Goal: Leave review/rating

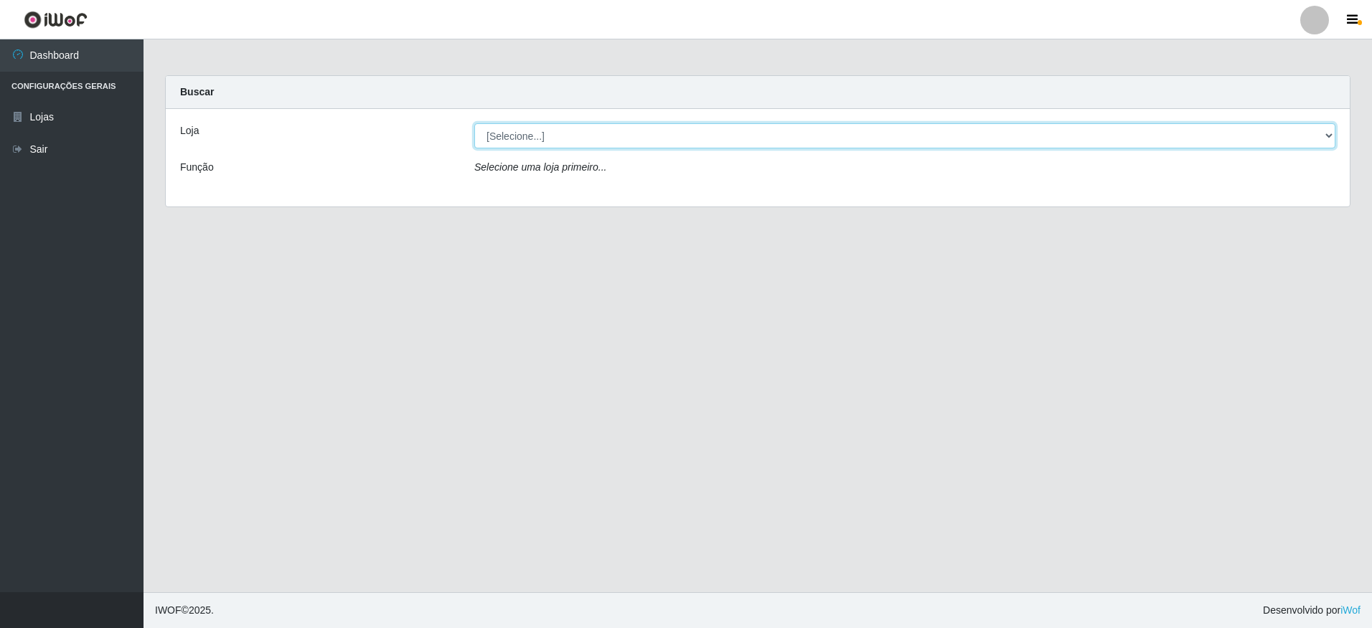
drag, startPoint x: 560, startPoint y: 137, endPoint x: 551, endPoint y: 151, distance: 16.1
click at [560, 137] on select "[Selecione...] Extrabom - Loja 05 [GEOGRAPHIC_DATA]" at bounding box center [904, 135] width 861 height 25
select select "494"
click at [474, 123] on select "[Selecione...] Extrabom - Loja 05 [GEOGRAPHIC_DATA]" at bounding box center [904, 135] width 861 height 25
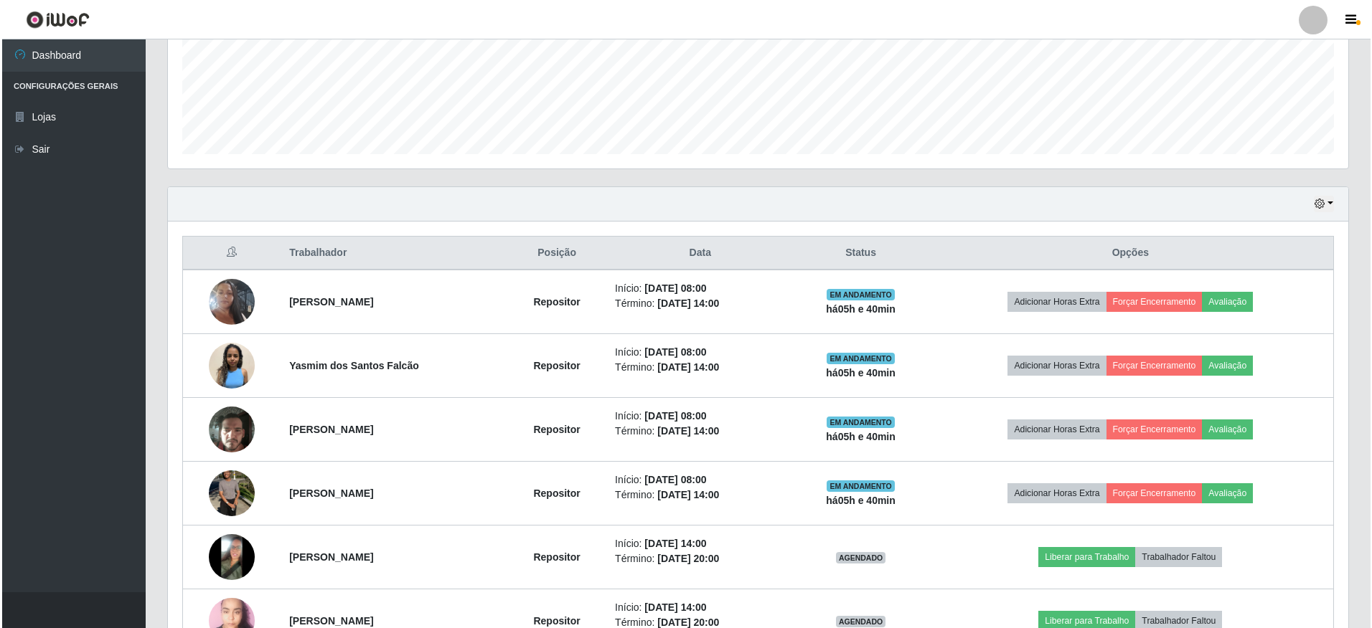
scroll to position [452, 0]
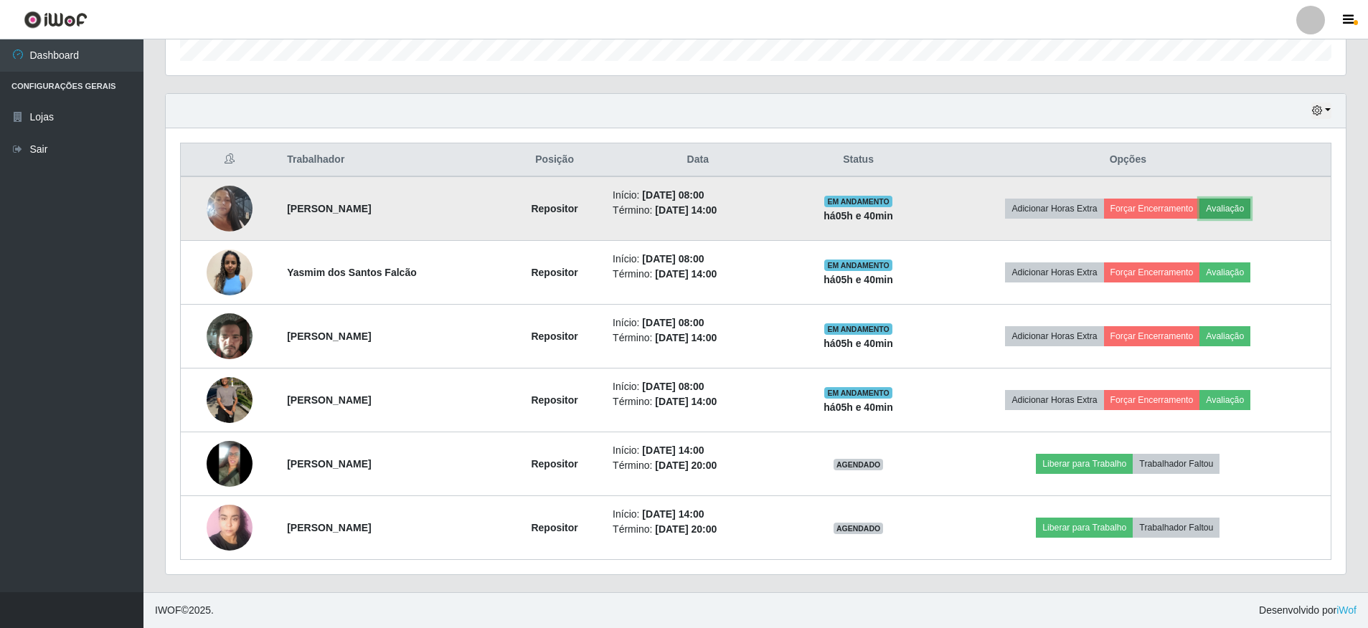
click at [1238, 213] on button "Avaliação" at bounding box center [1225, 209] width 51 height 20
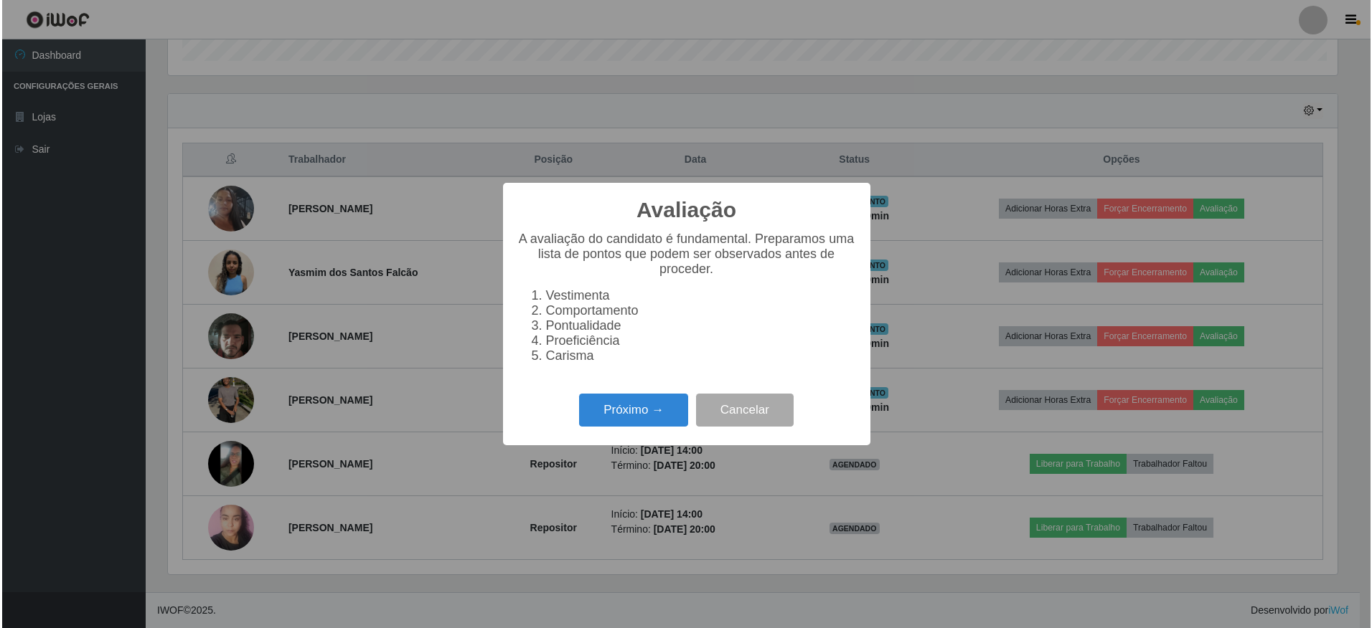
scroll to position [298, 1173]
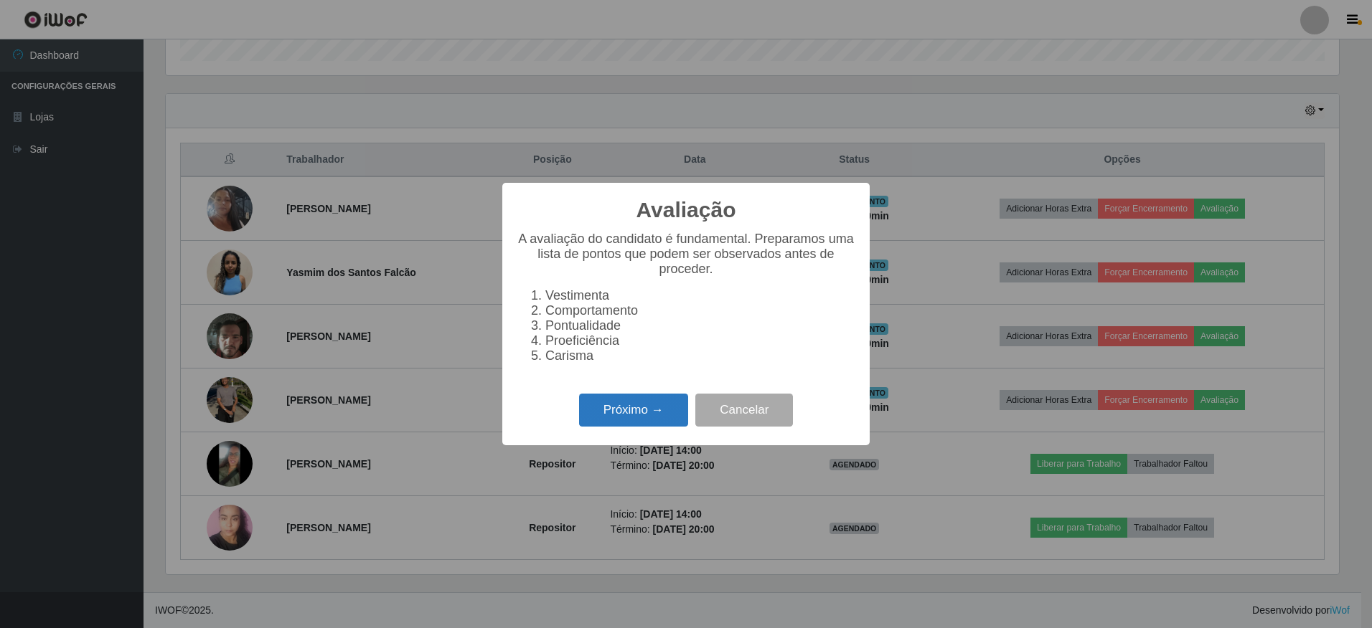
click at [620, 421] on button "Próximo →" at bounding box center [633, 411] width 109 height 34
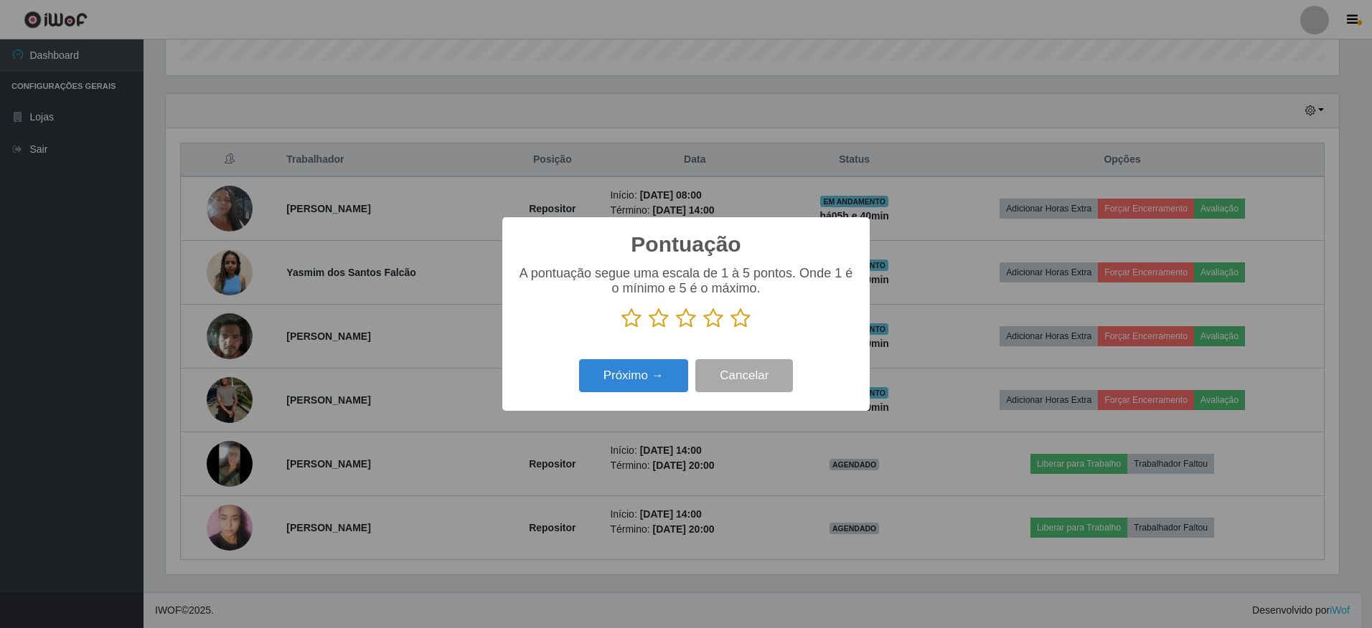
click at [739, 326] on icon at bounding box center [740, 319] width 20 height 22
click at [730, 329] on input "radio" at bounding box center [730, 329] width 0 height 0
click at [652, 374] on button "Próximo →" at bounding box center [633, 376] width 109 height 34
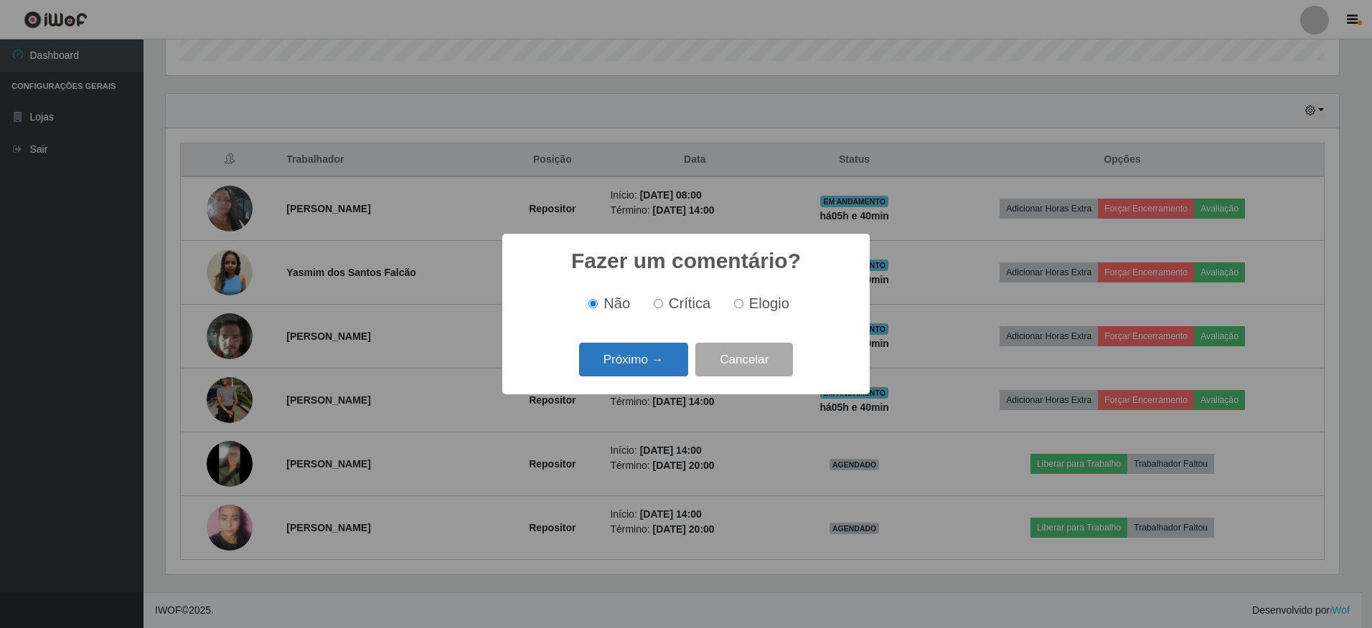
click at [650, 353] on button "Próximo →" at bounding box center [633, 360] width 109 height 34
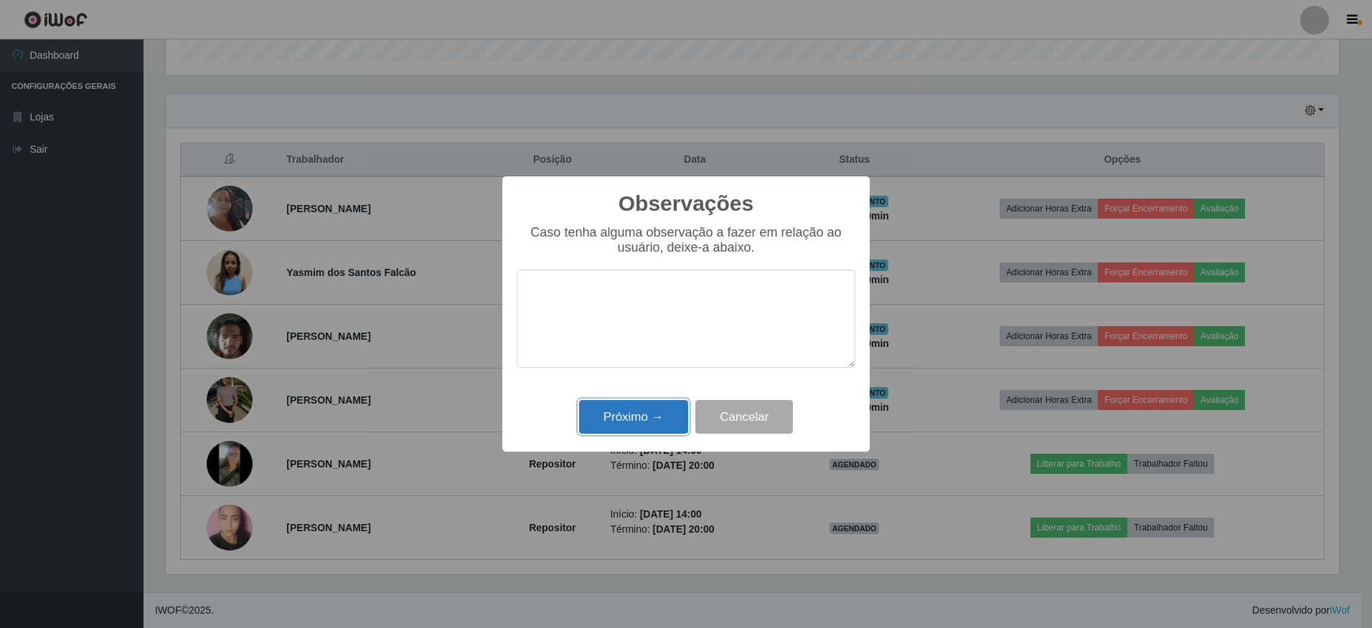
click at [662, 413] on button "Próximo →" at bounding box center [633, 417] width 109 height 34
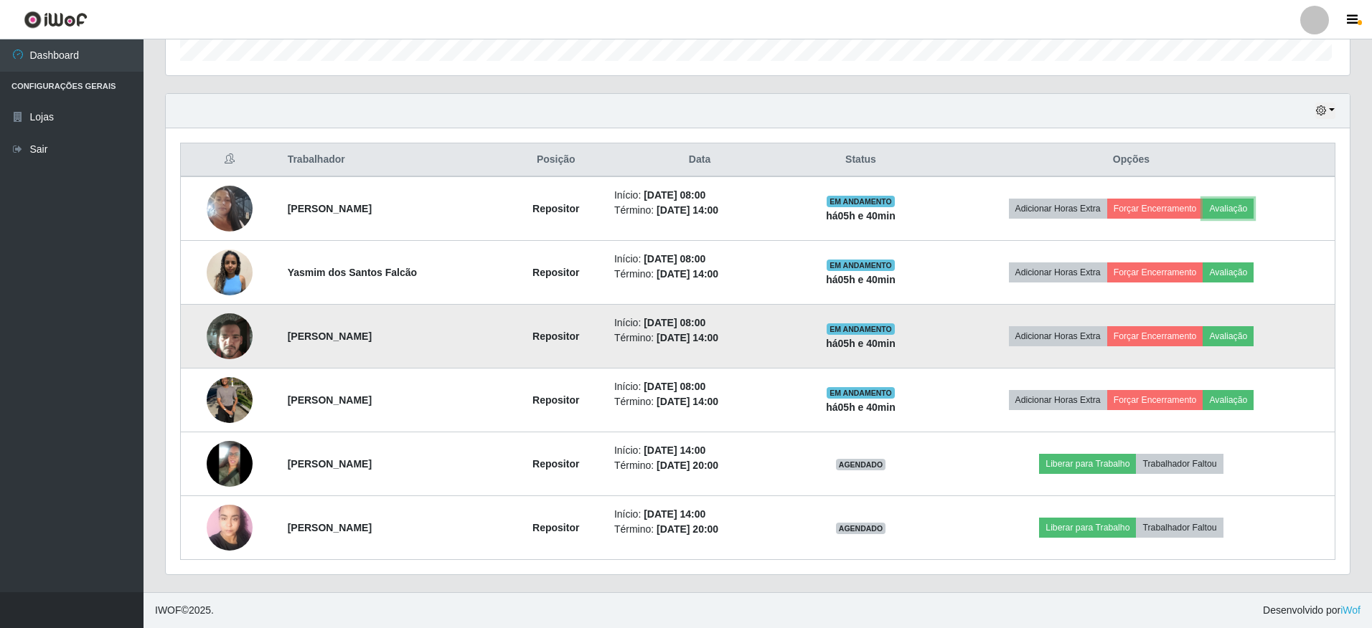
scroll to position [298, 1180]
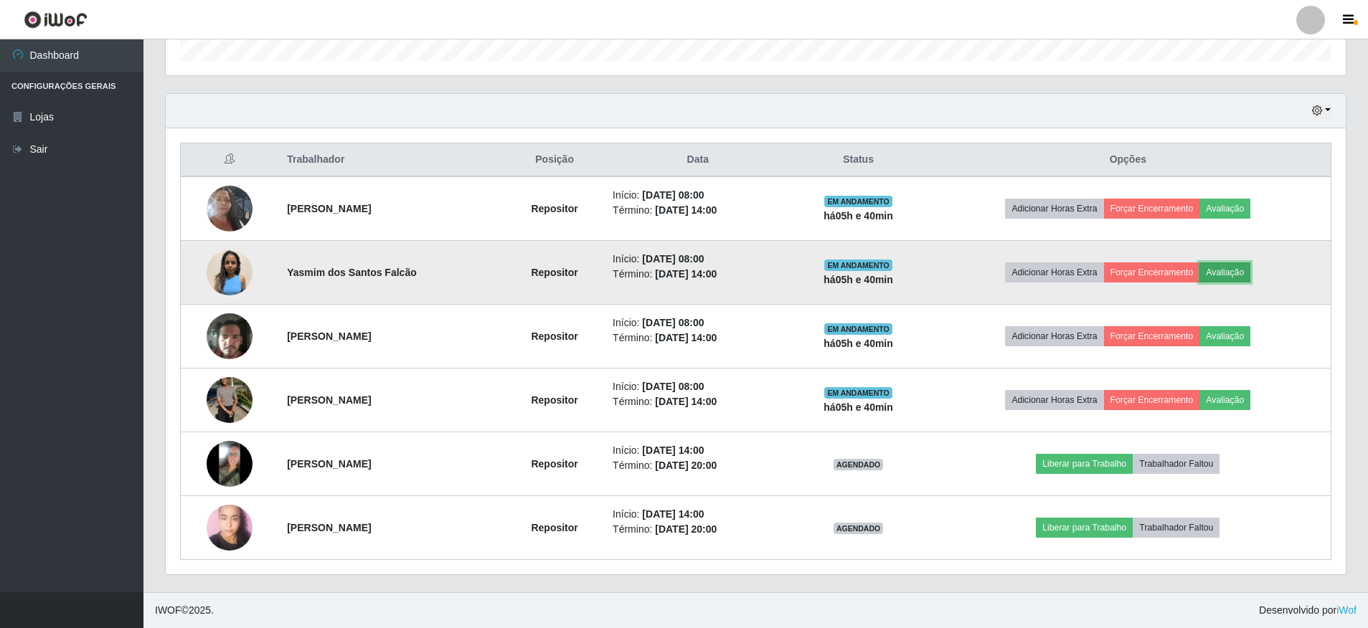
click at [1231, 270] on button "Avaliação" at bounding box center [1225, 273] width 51 height 20
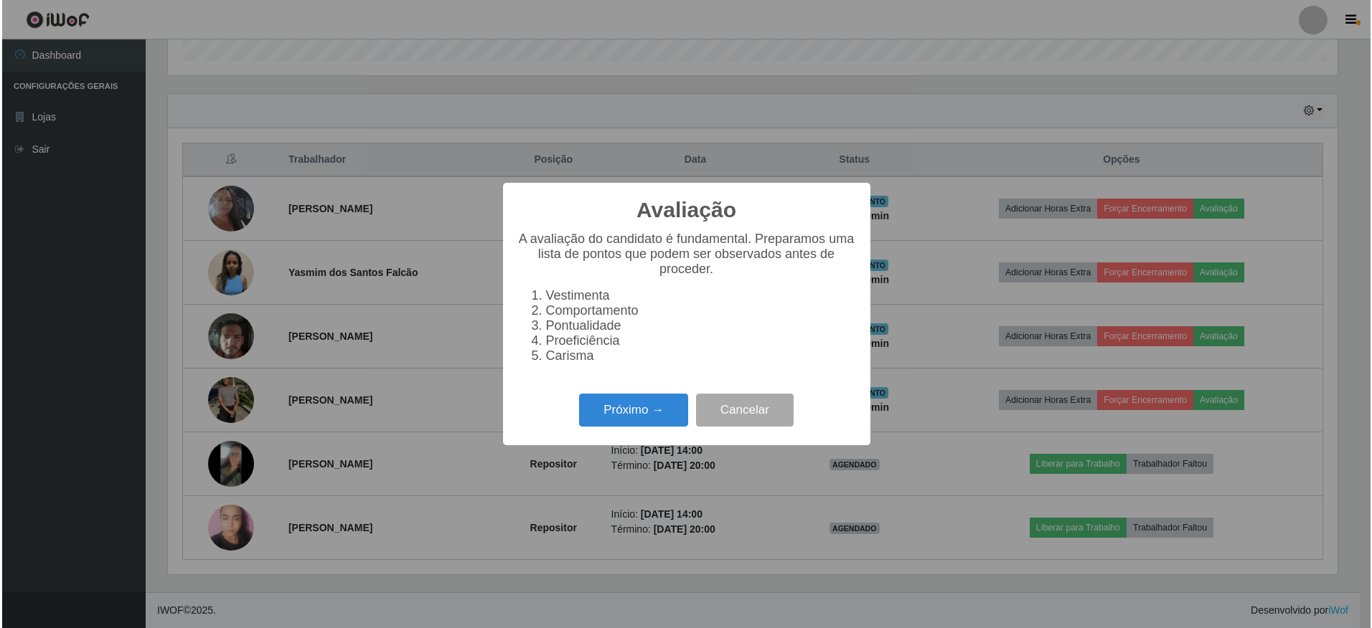
scroll to position [298, 1173]
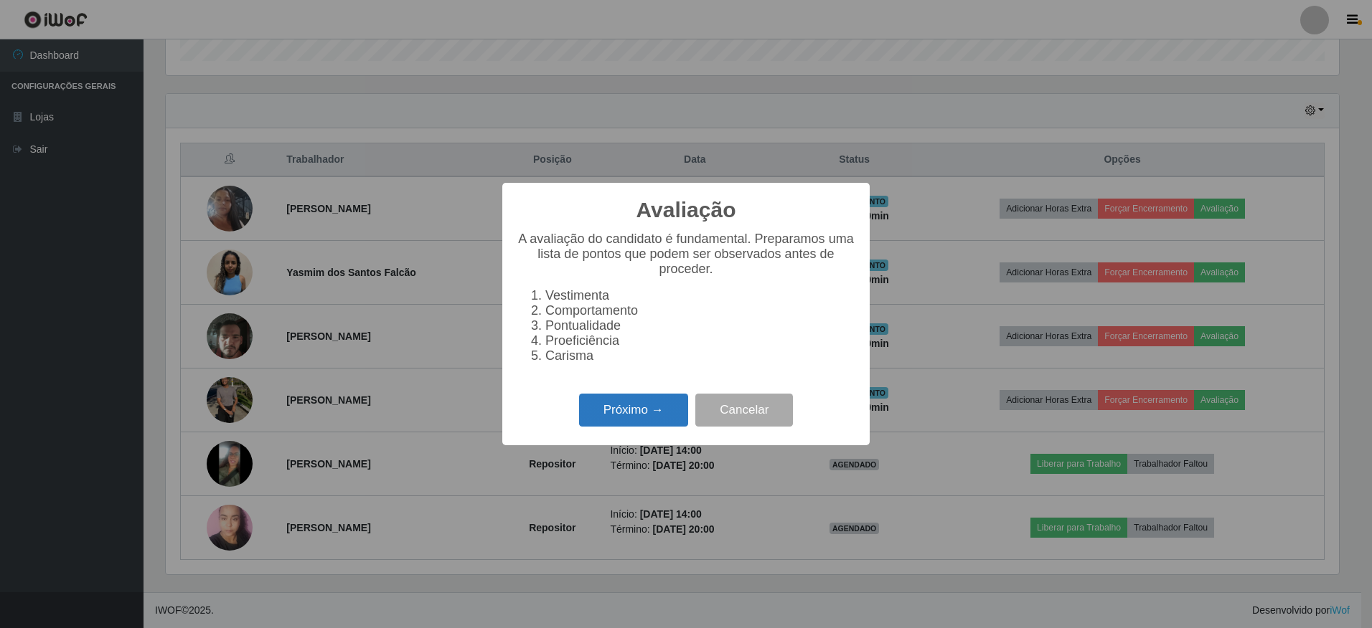
click at [609, 411] on button "Próximo →" at bounding box center [633, 411] width 109 height 34
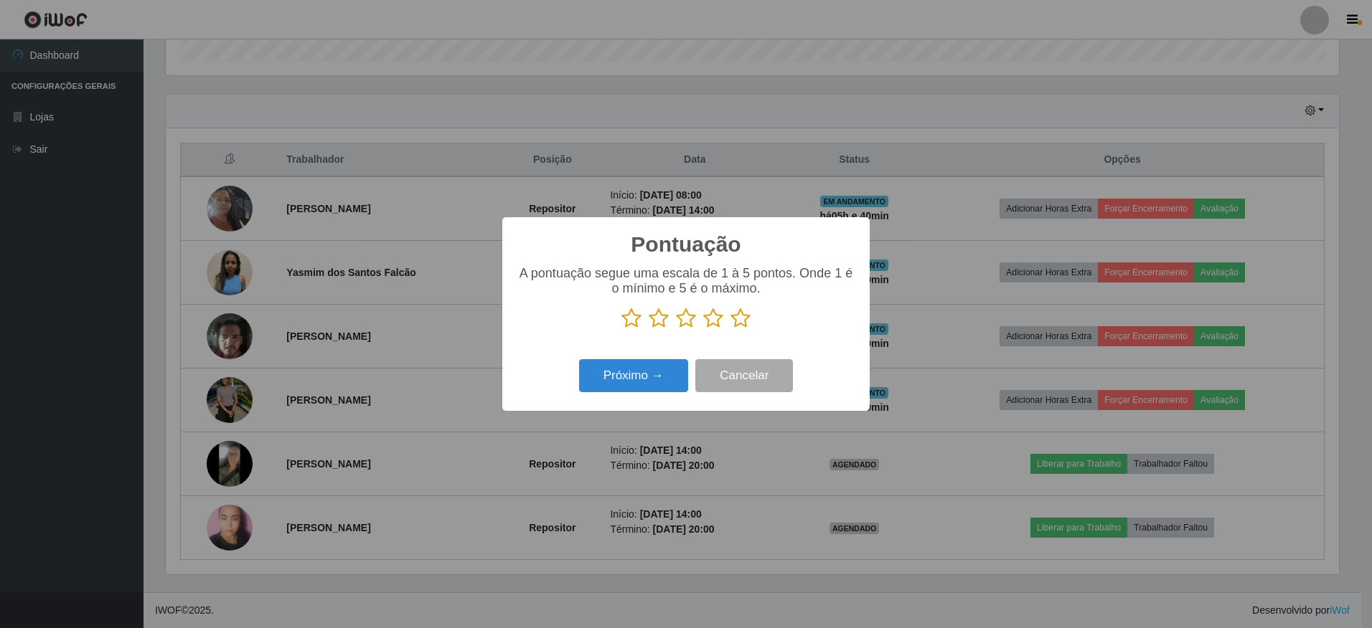
click at [739, 320] on icon at bounding box center [740, 319] width 20 height 22
click at [730, 329] on input "radio" at bounding box center [730, 329] width 0 height 0
click at [649, 375] on button "Próximo →" at bounding box center [633, 376] width 109 height 34
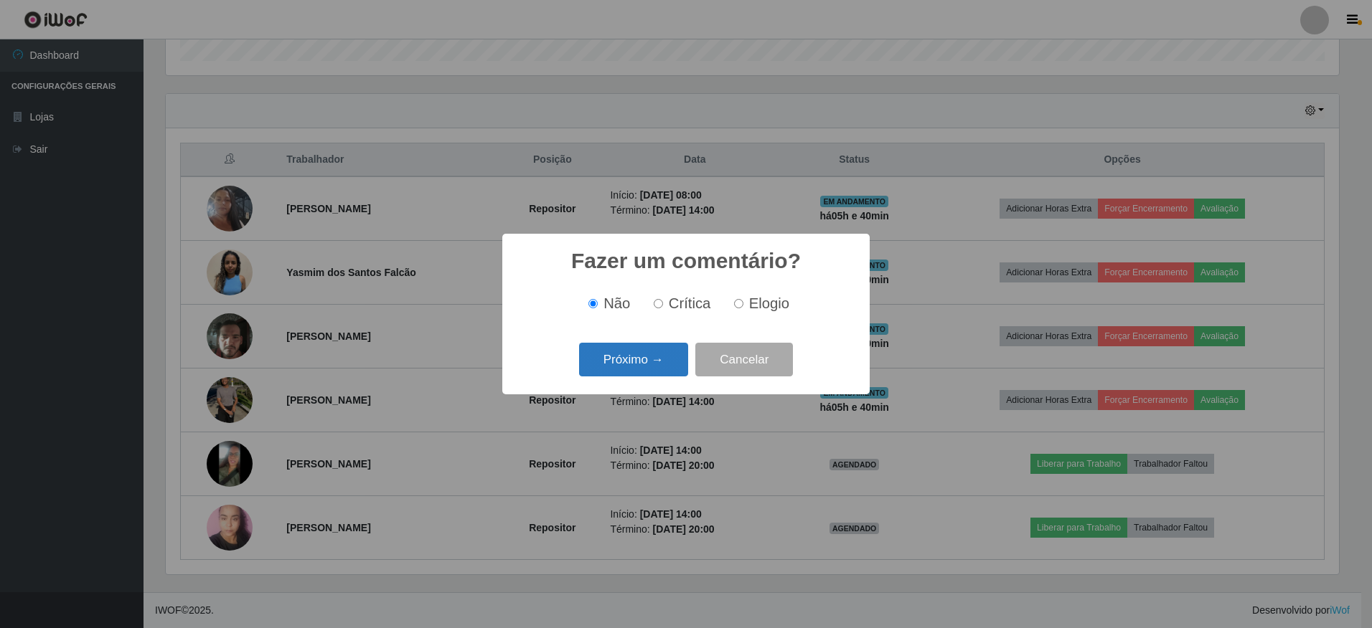
click at [669, 359] on button "Próximo →" at bounding box center [633, 360] width 109 height 34
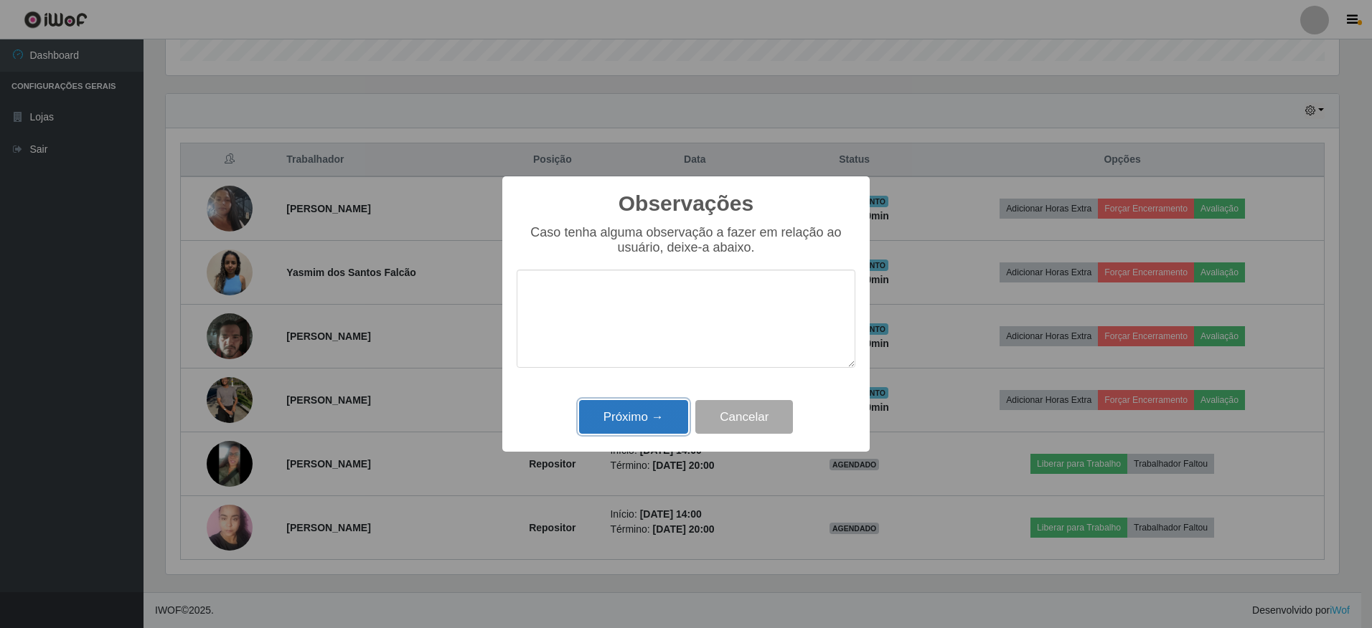
click at [668, 419] on button "Próximo →" at bounding box center [633, 417] width 109 height 34
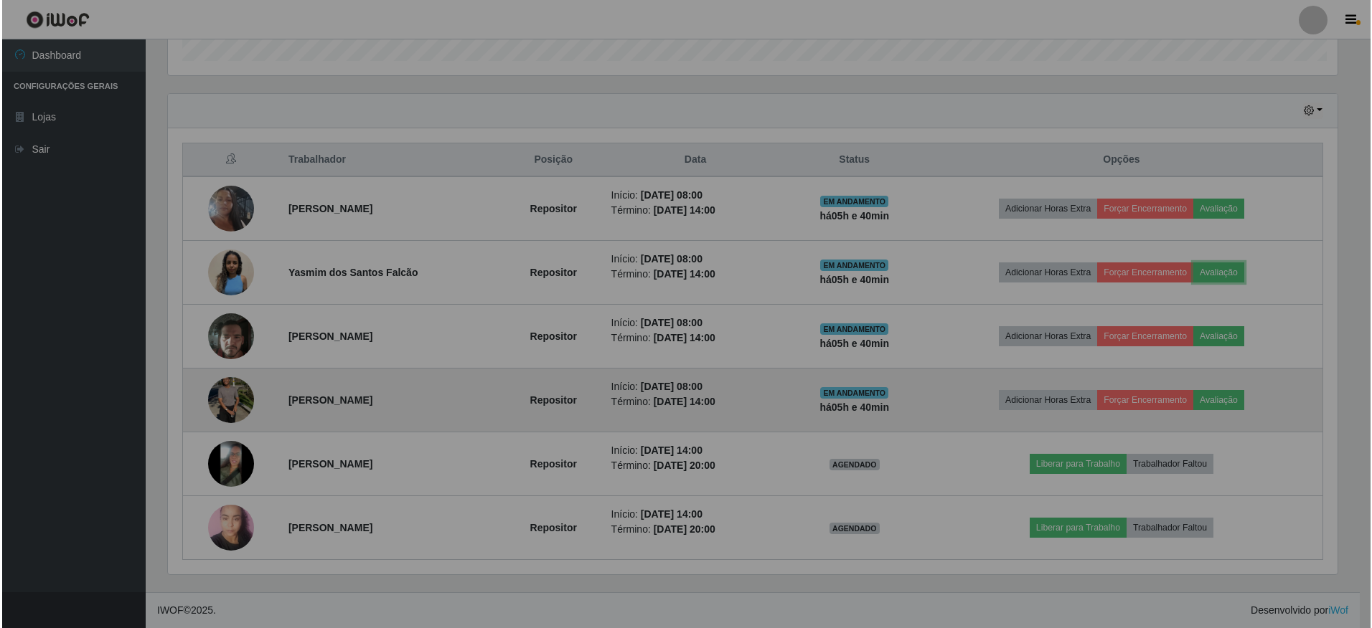
scroll to position [298, 1180]
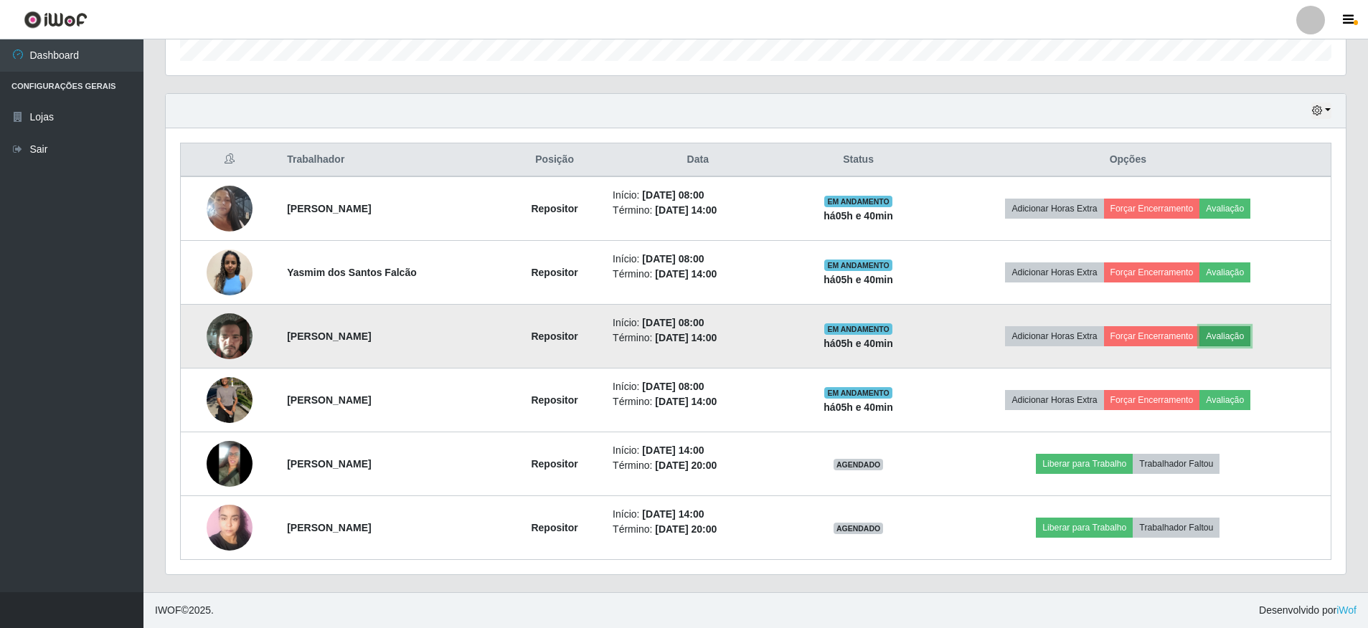
click at [1242, 339] on button "Avaliação" at bounding box center [1225, 336] width 51 height 20
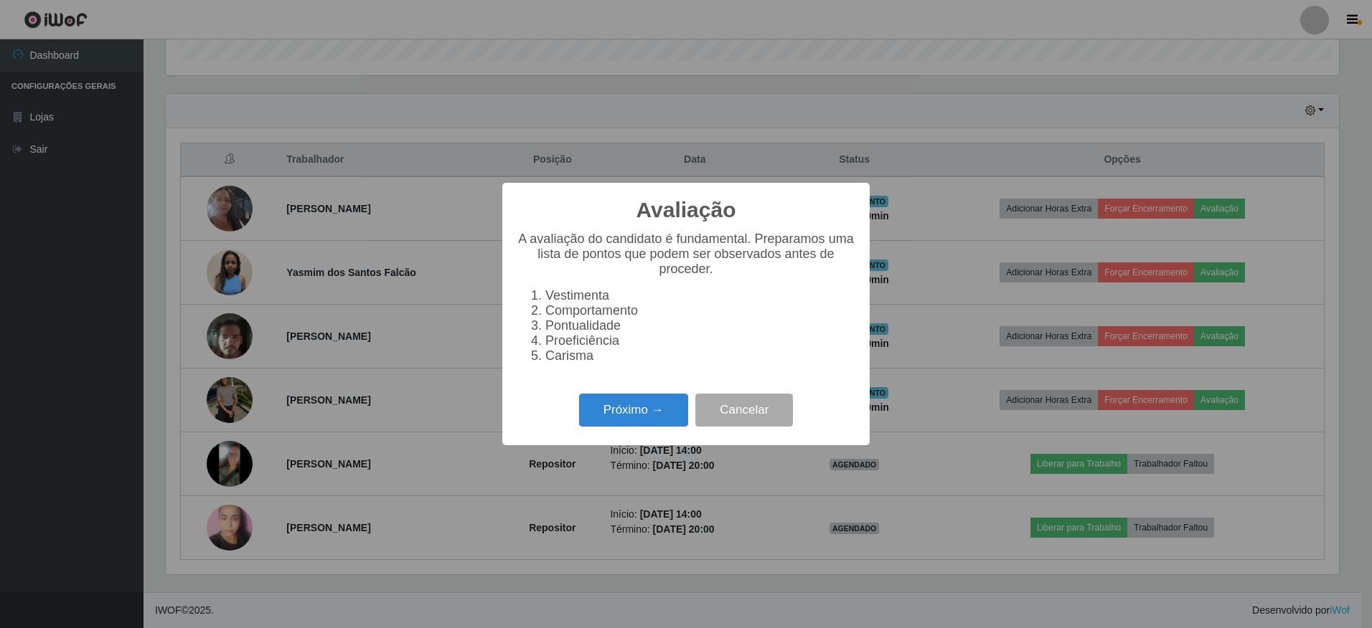
scroll to position [298, 1173]
click at [674, 413] on button "Próximo →" at bounding box center [633, 411] width 109 height 34
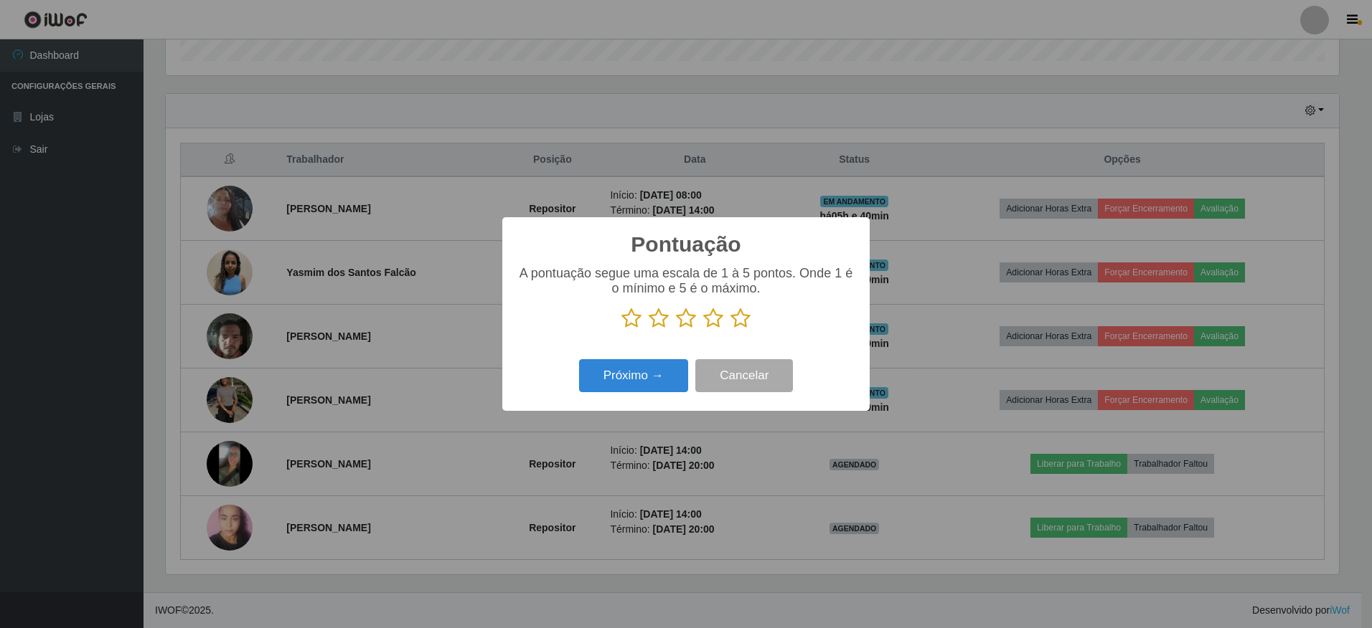
click at [731, 319] on icon at bounding box center [740, 319] width 20 height 22
click at [730, 329] on input "radio" at bounding box center [730, 329] width 0 height 0
click at [659, 372] on button "Próximo →" at bounding box center [633, 376] width 109 height 34
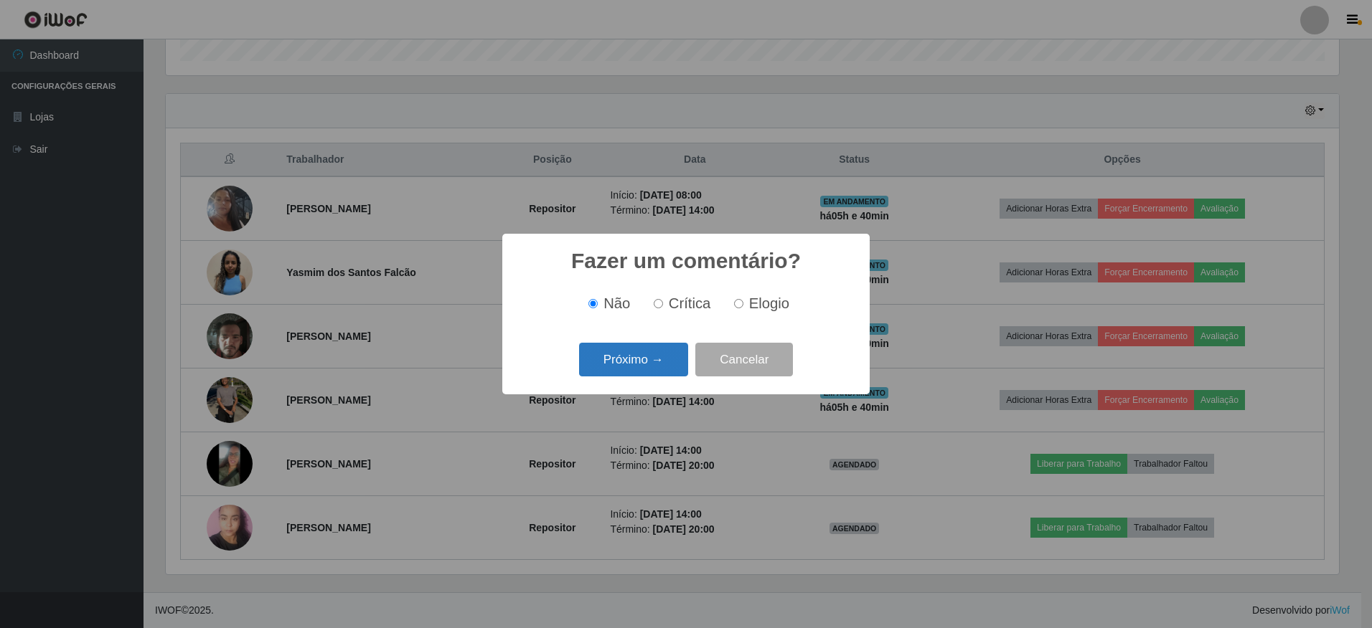
click at [655, 367] on button "Próximo →" at bounding box center [633, 360] width 109 height 34
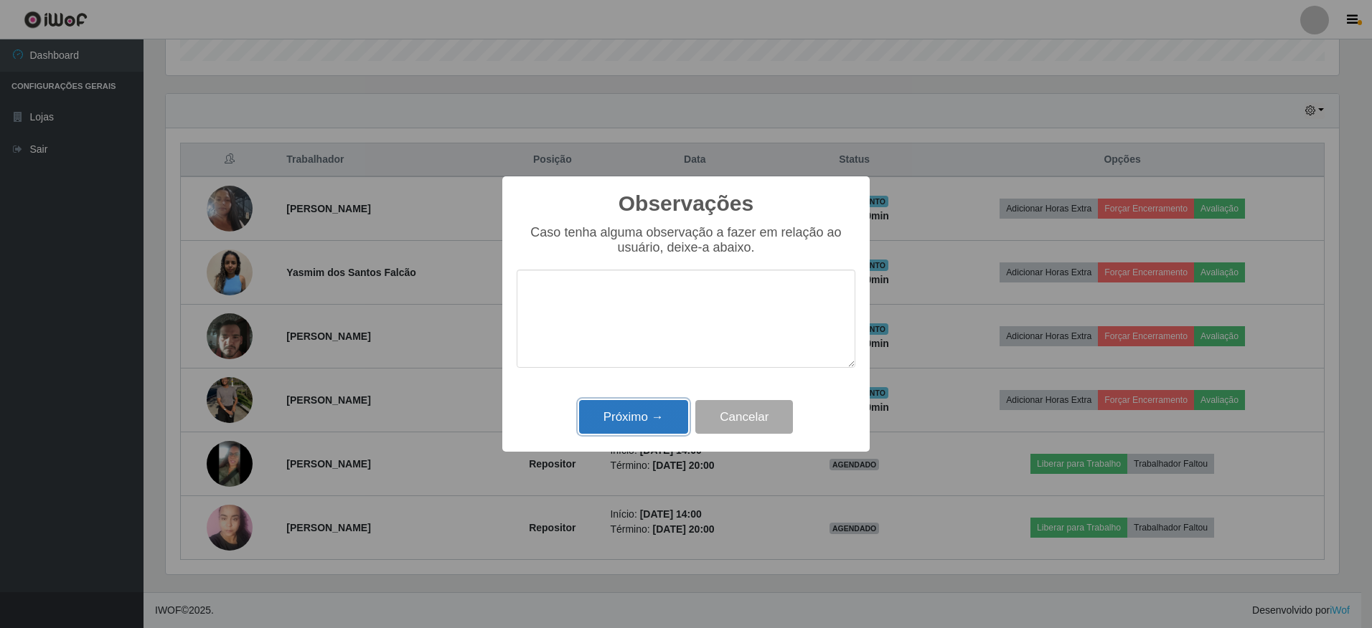
click at [629, 411] on button "Próximo →" at bounding box center [633, 417] width 109 height 34
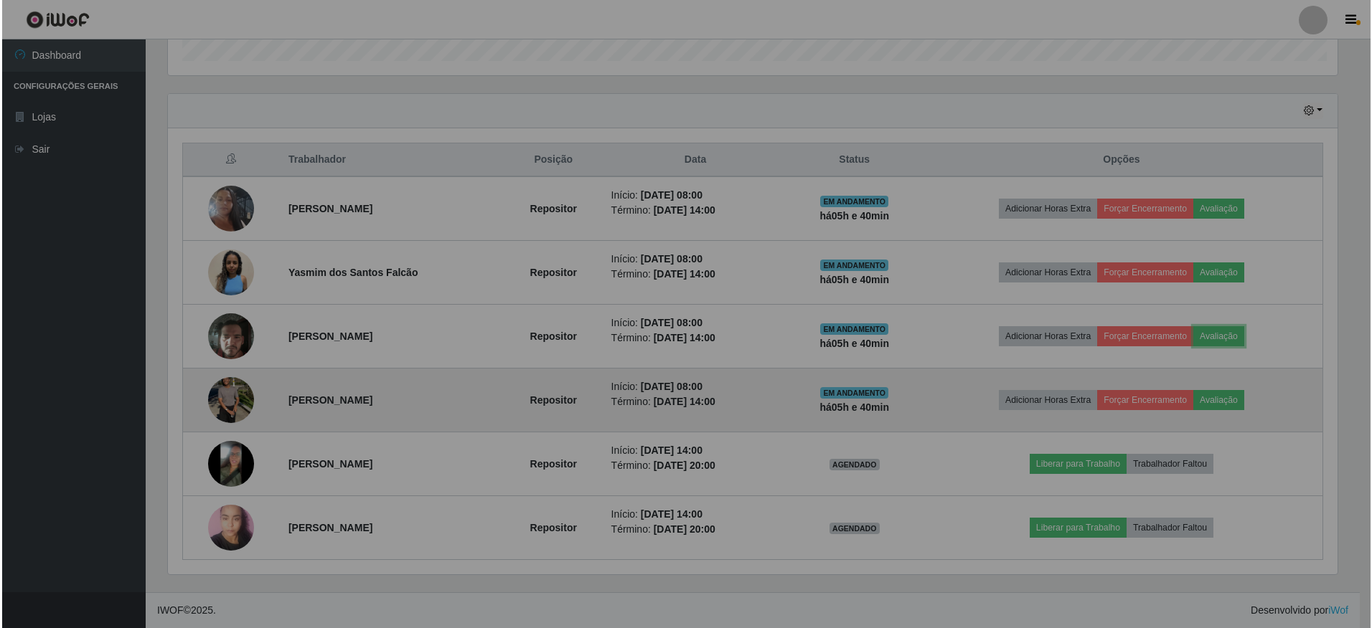
scroll to position [298, 1180]
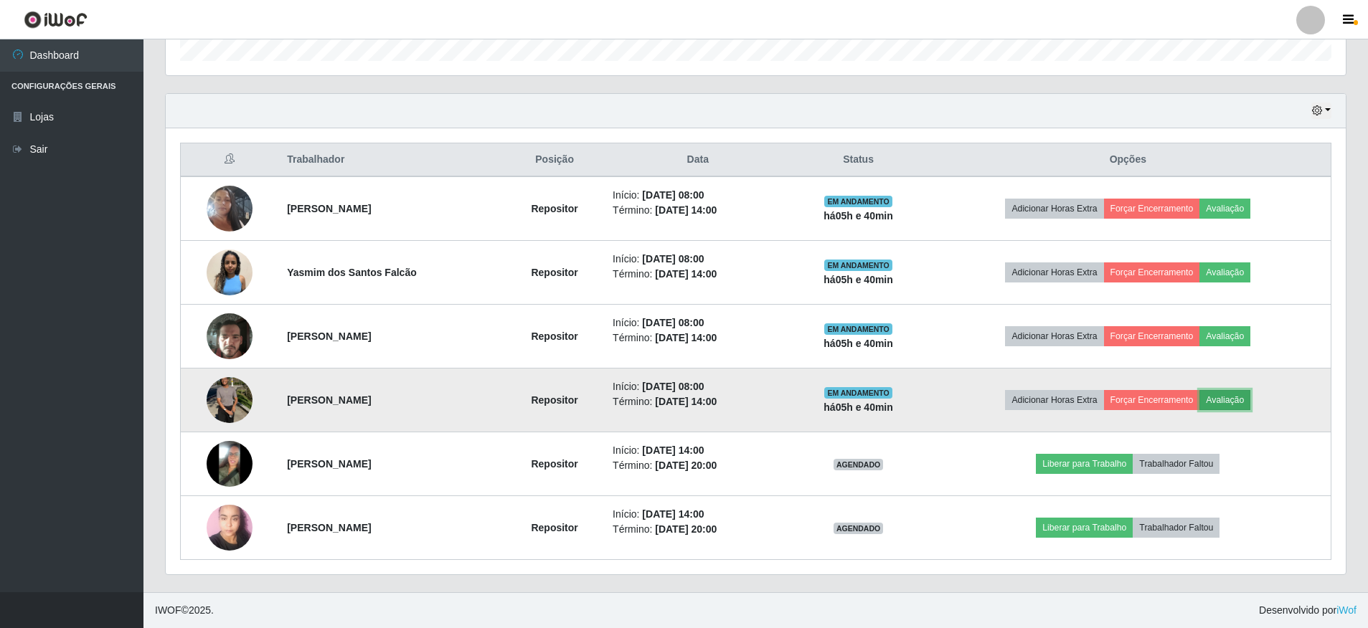
click at [1229, 400] on button "Avaliação" at bounding box center [1225, 400] width 51 height 20
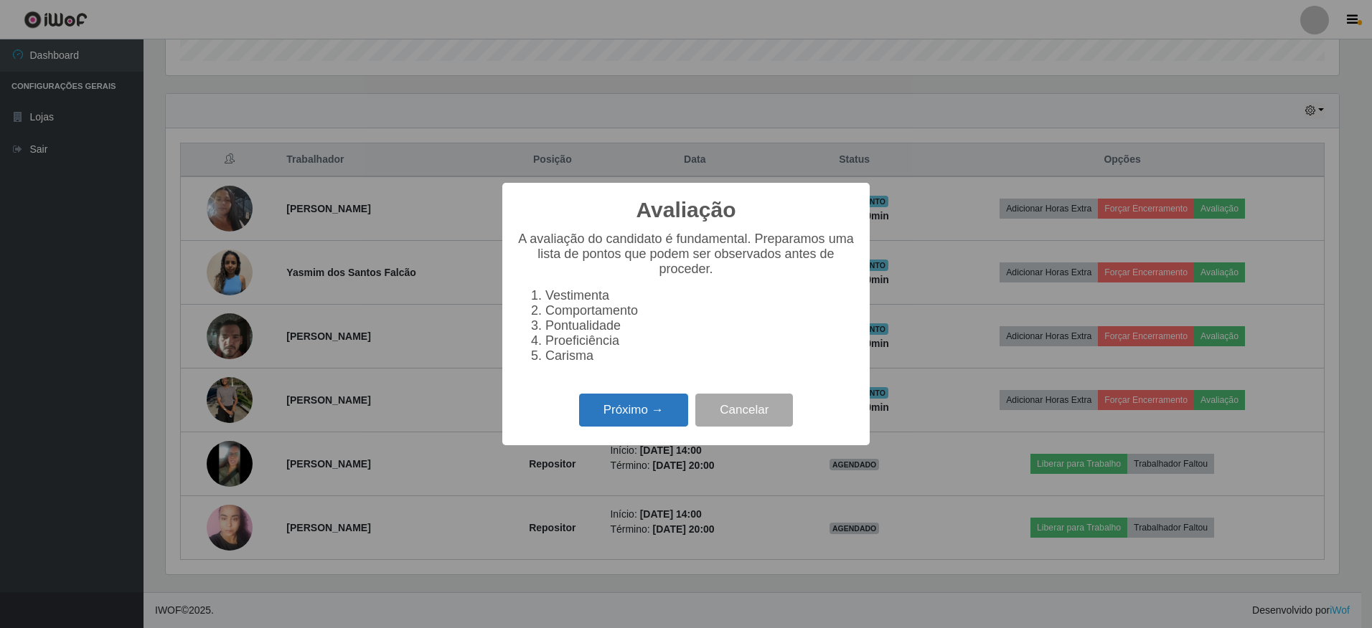
click at [641, 416] on button "Próximo →" at bounding box center [633, 411] width 109 height 34
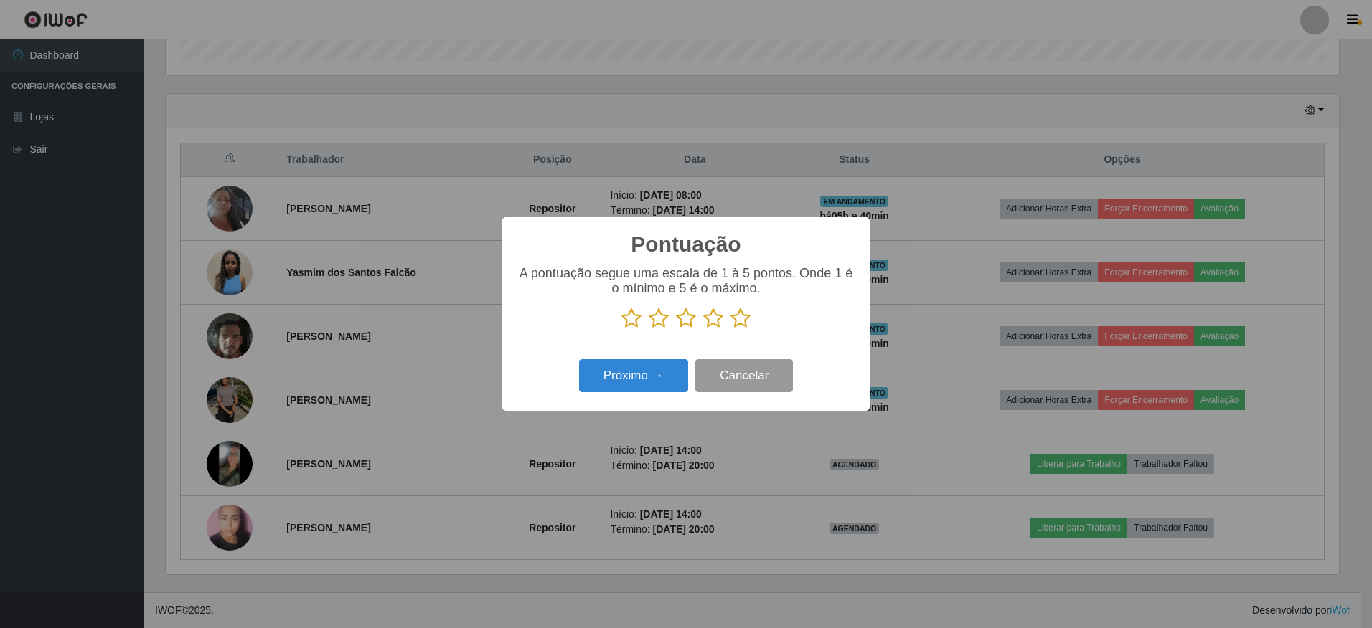
scroll to position [717108, 716233]
click at [739, 324] on icon at bounding box center [740, 319] width 20 height 22
click at [730, 329] on input "radio" at bounding box center [730, 329] width 0 height 0
click at [677, 375] on button "Próximo →" at bounding box center [633, 376] width 109 height 34
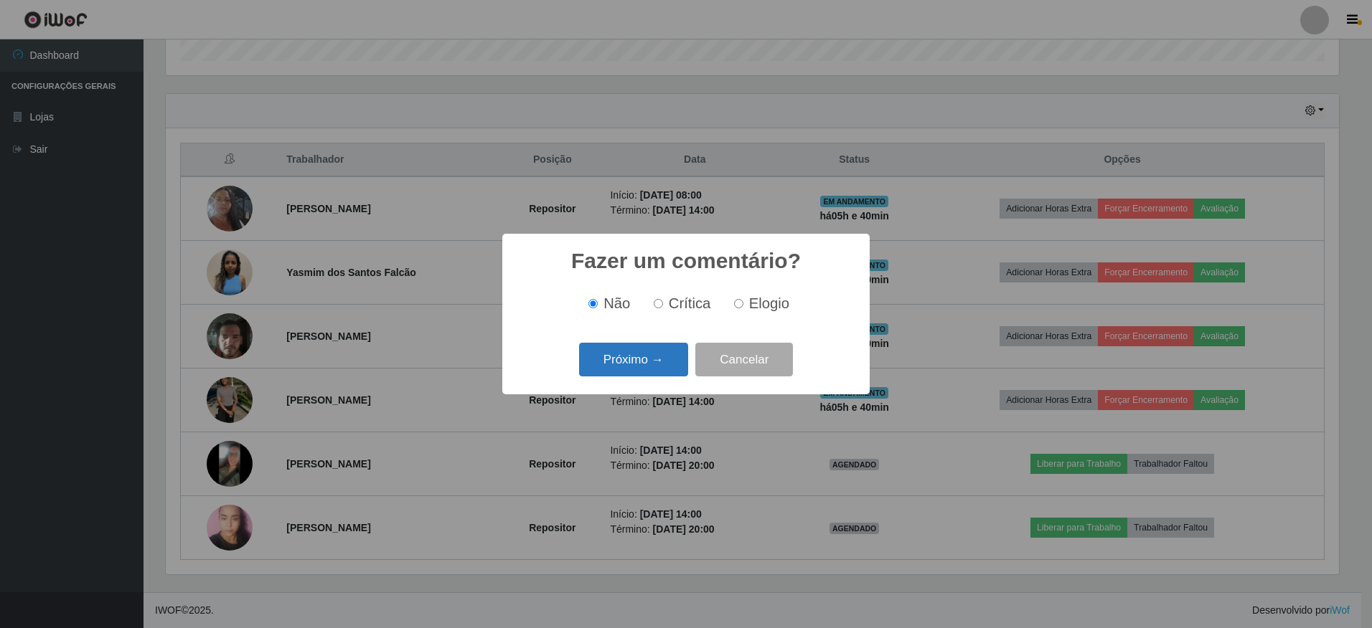
click at [675, 375] on div "Próximo → Cancelar" at bounding box center [686, 359] width 339 height 41
click at [667, 369] on button "Próximo →" at bounding box center [633, 360] width 109 height 34
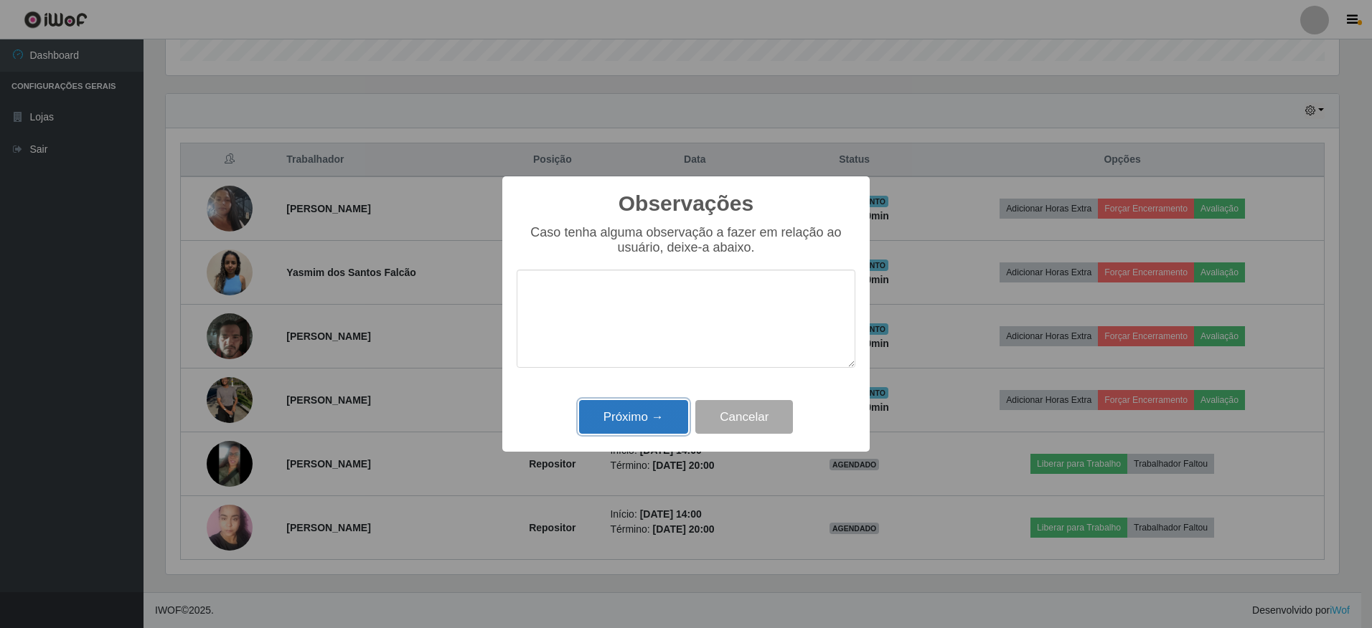
click at [654, 402] on button "Próximo →" at bounding box center [633, 417] width 109 height 34
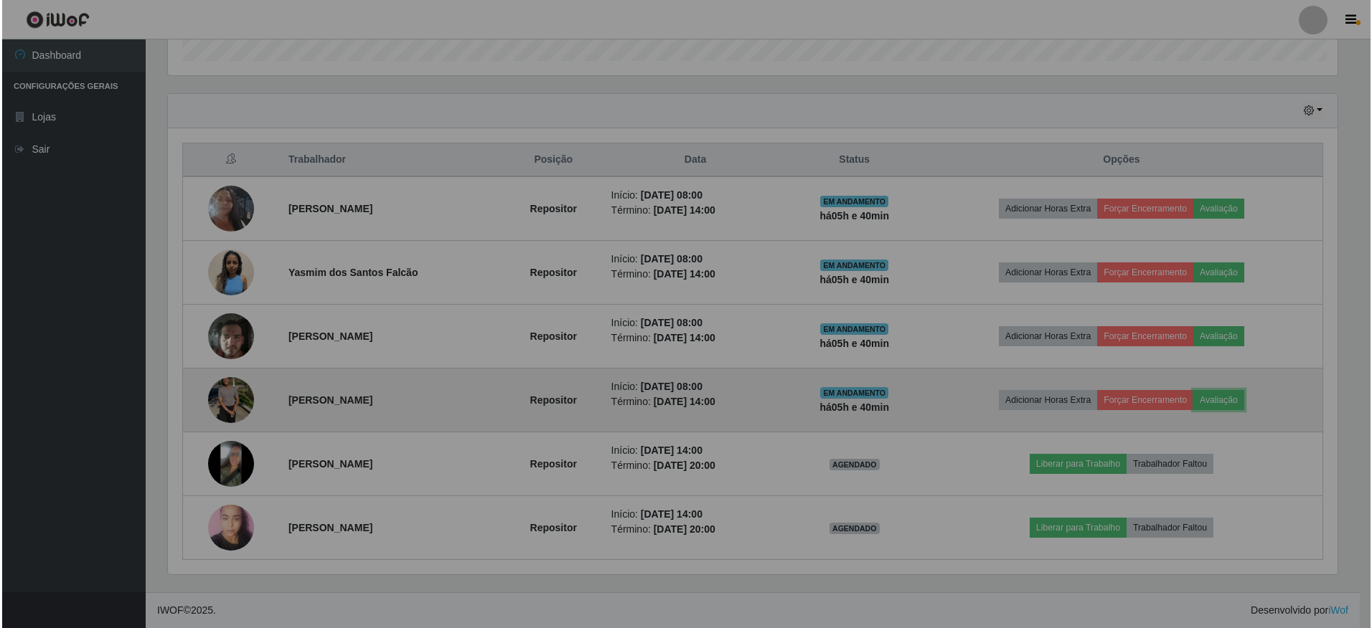
scroll to position [298, 1180]
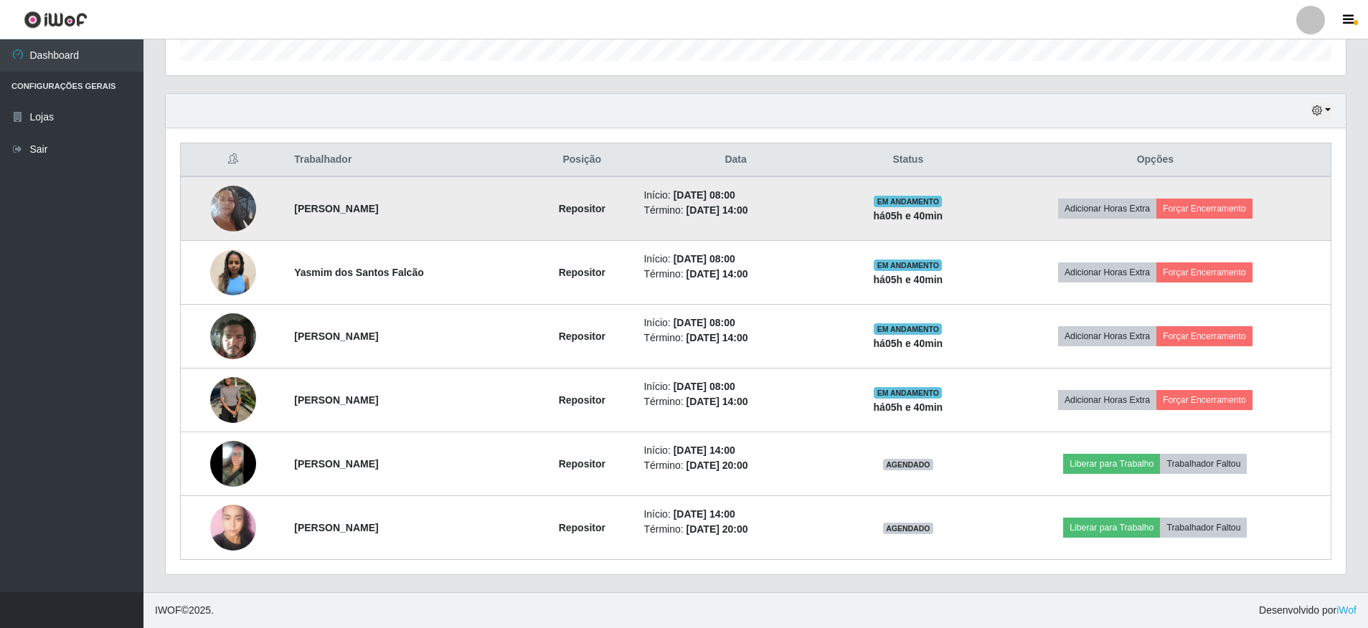
drag, startPoint x: 915, startPoint y: 220, endPoint x: 977, endPoint y: 222, distance: 62.5
click at [977, 222] on td "EM ANDAMENTO há 05 h e 40 min" at bounding box center [907, 208] width 143 height 65
drag, startPoint x: 977, startPoint y: 222, endPoint x: 943, endPoint y: 219, distance: 34.6
click at [943, 219] on strong "há 05 h e 40 min" at bounding box center [909, 215] width 70 height 11
click at [942, 219] on strong "há 05 h e 40 min" at bounding box center [909, 215] width 70 height 11
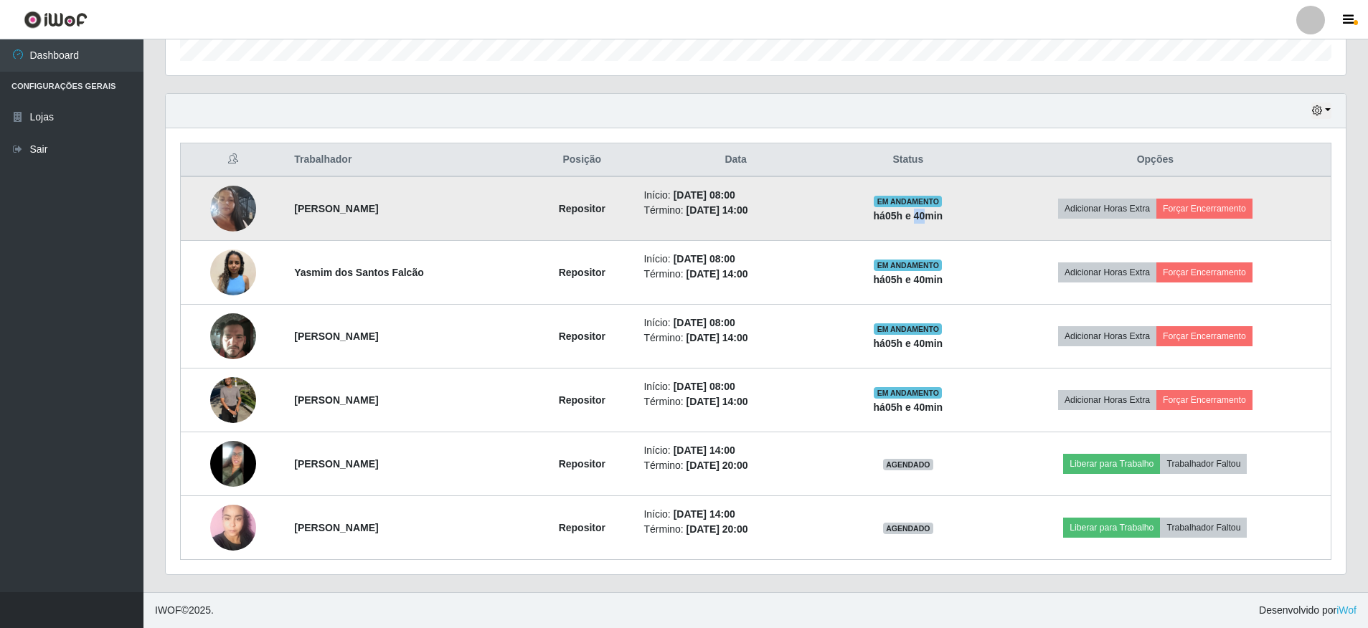
click at [942, 219] on strong "há 05 h e 40 min" at bounding box center [909, 215] width 70 height 11
click at [1207, 212] on button "Forçar Encerramento" at bounding box center [1204, 209] width 96 height 20
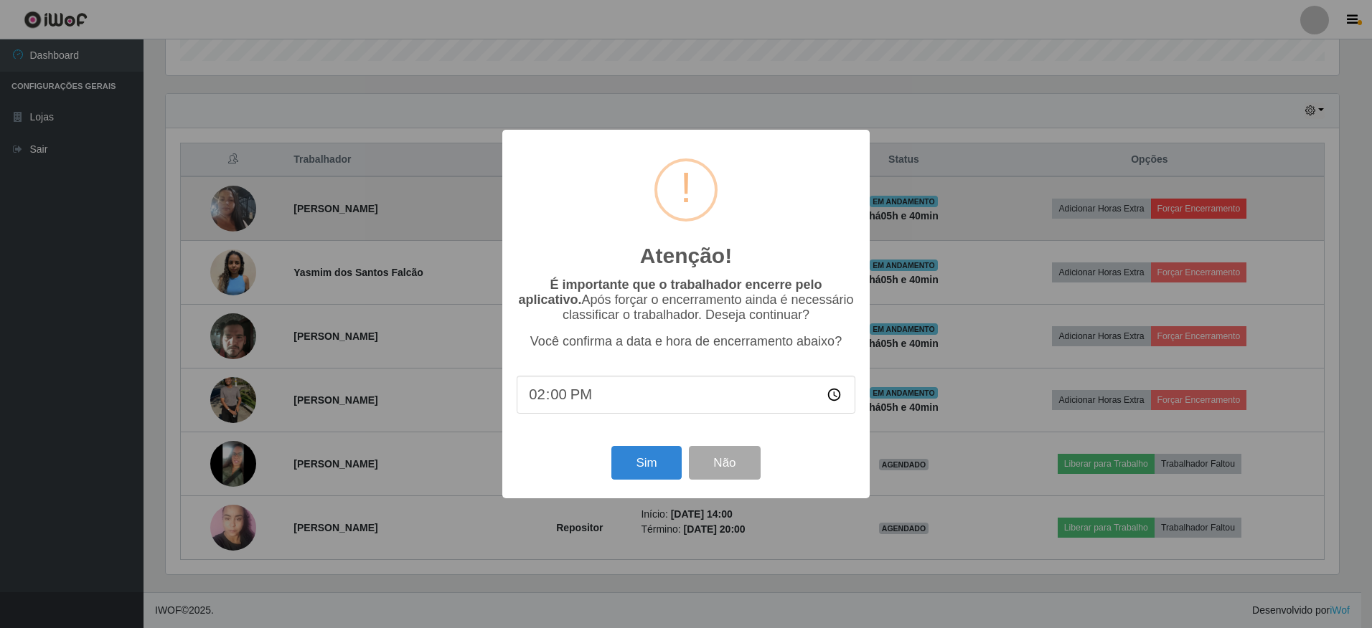
scroll to position [0, 0]
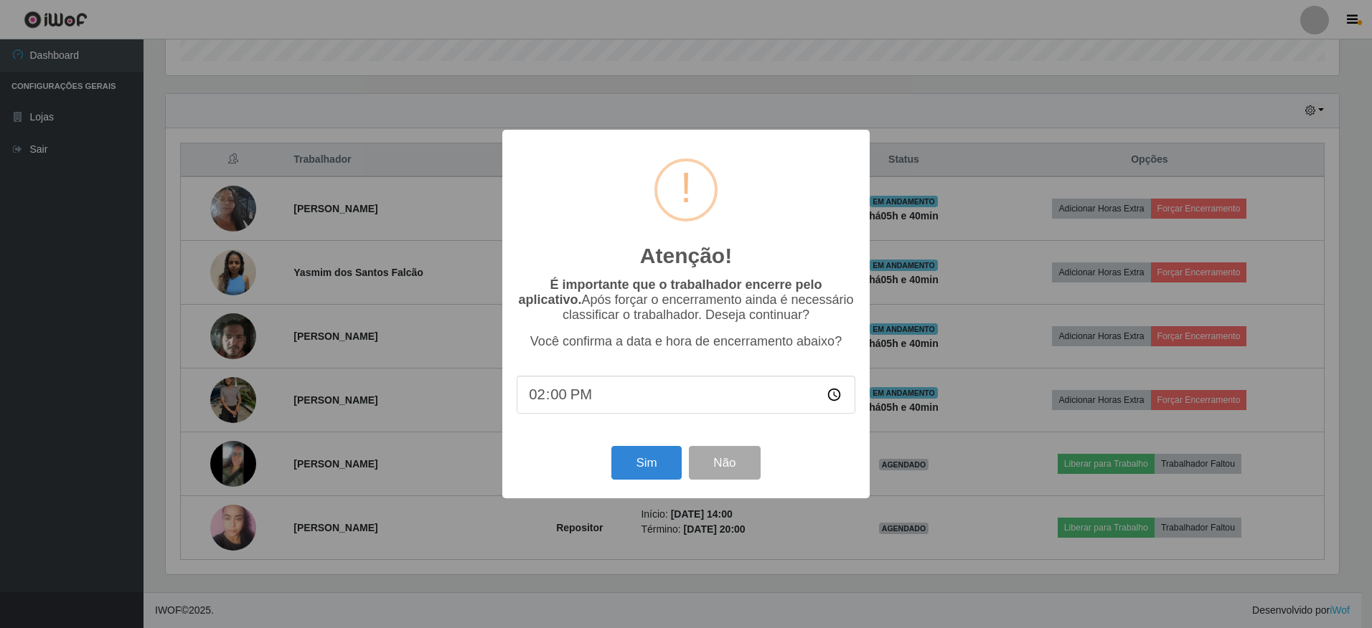
click at [913, 253] on div "Atenção! × É importante que o trabalhador encerre pelo aplicativo. Após forçar …" at bounding box center [686, 314] width 1372 height 628
